Goal: Share content: Share content

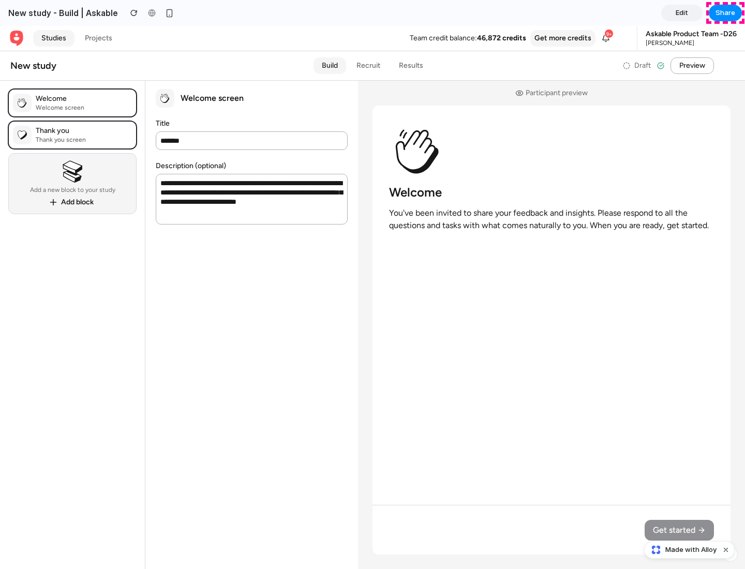
click at [725, 13] on span "Share" at bounding box center [725, 13] width 20 height 10
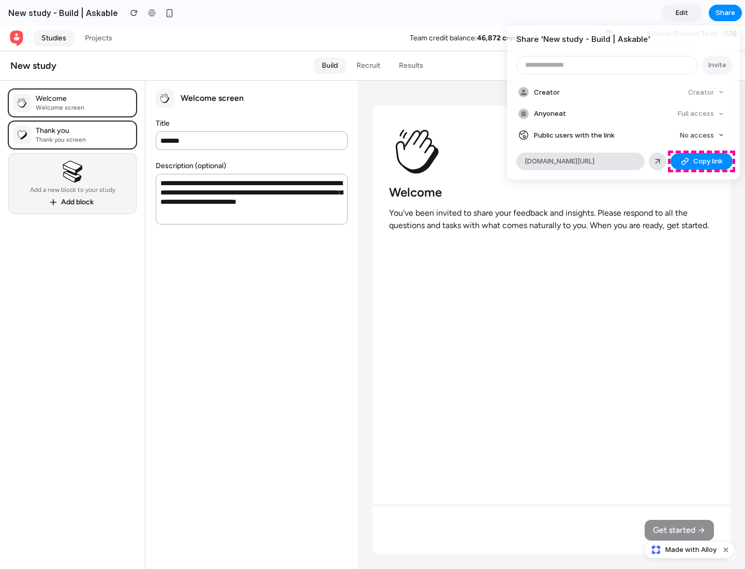
click at [701, 161] on span "Copy link" at bounding box center [707, 161] width 29 height 10
click at [690, 550] on div "Share ' New study - Build | Askable ' Invite Creator Creator Anyone at Full acc…" at bounding box center [372, 284] width 745 height 569
